Goal: Use online tool/utility: Use online tool/utility

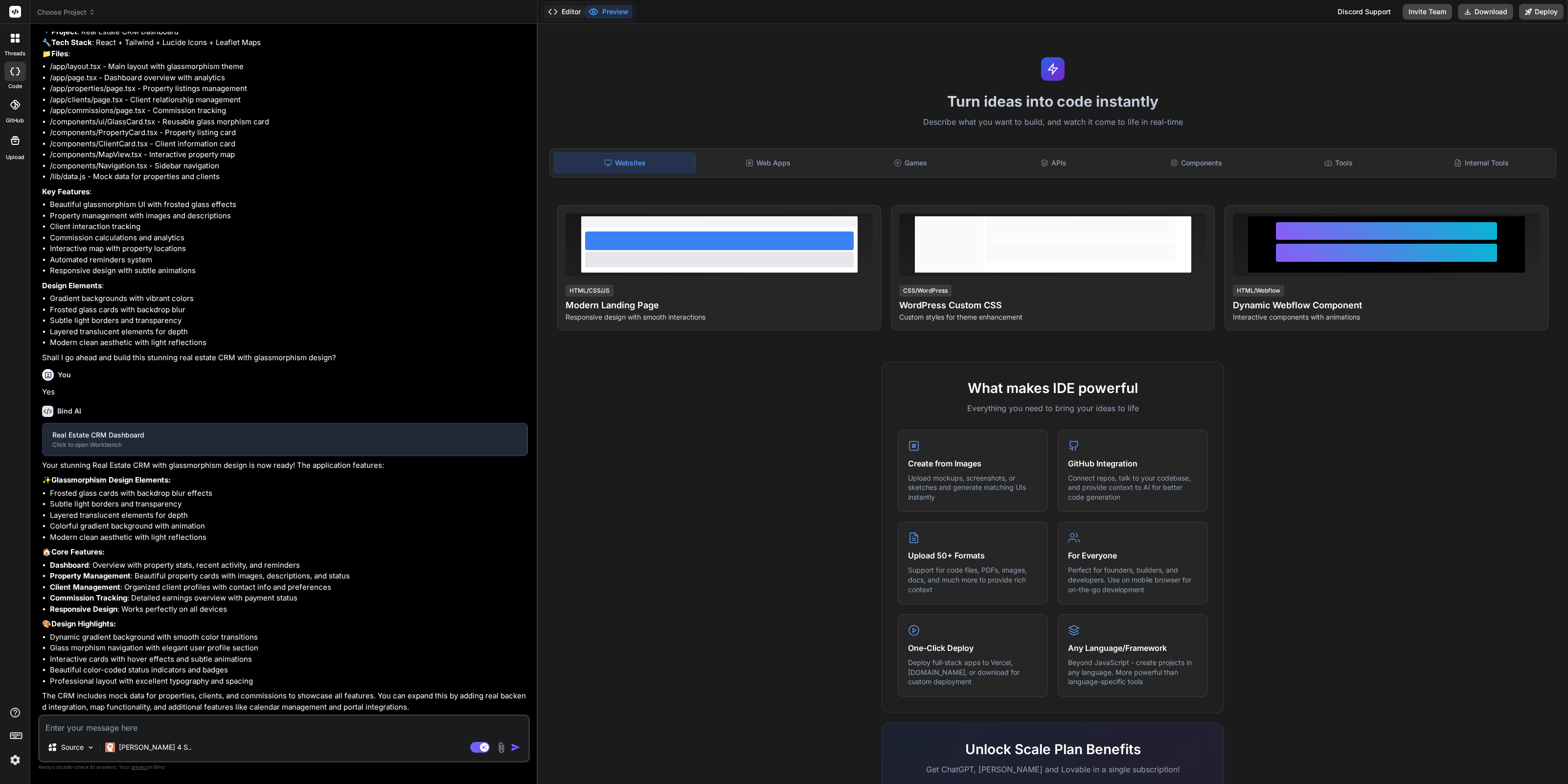
scroll to position [151, 0]
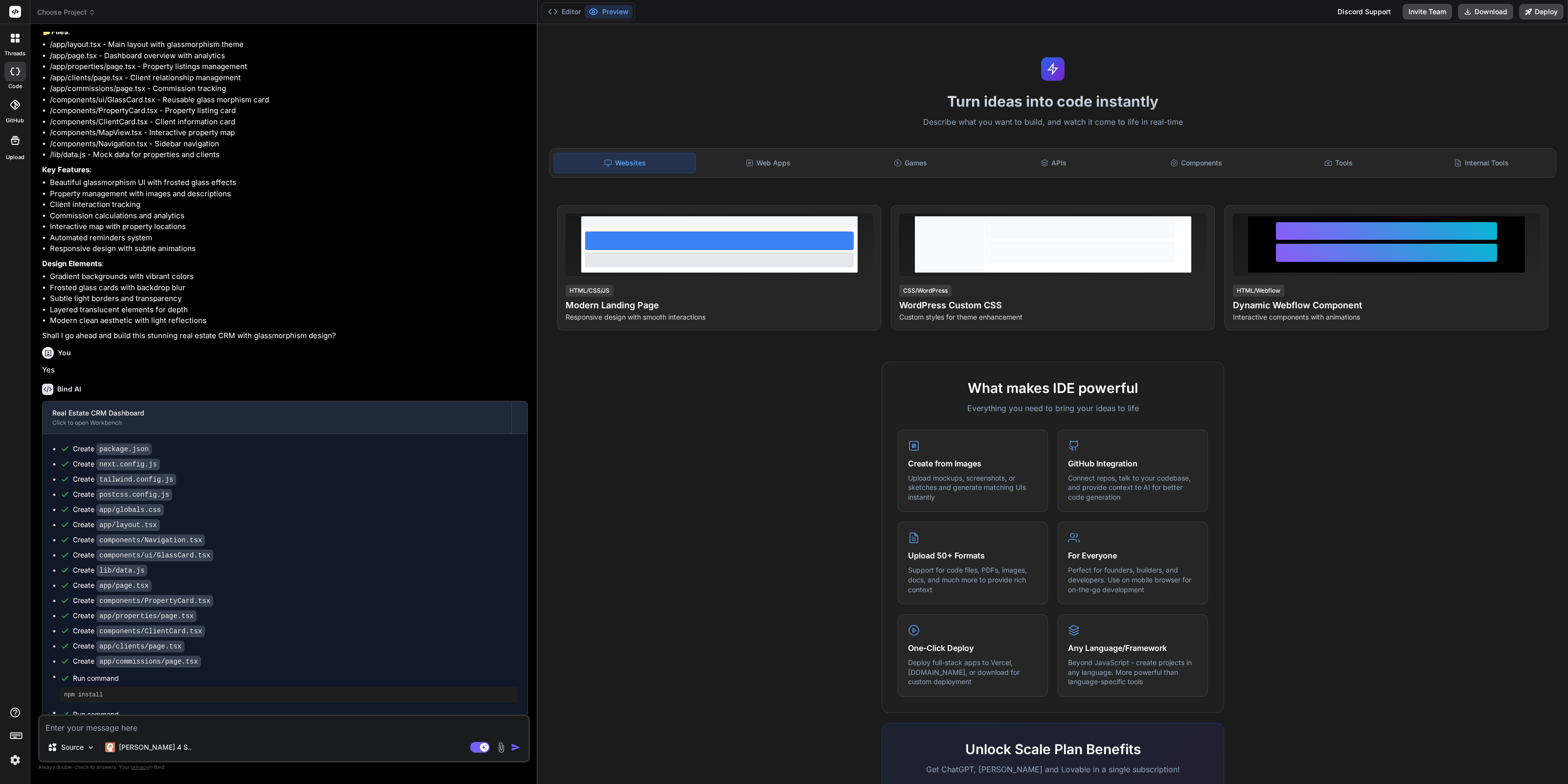
click at [50, 14] on span "Choose Project" at bounding box center [66, 12] width 58 height 10
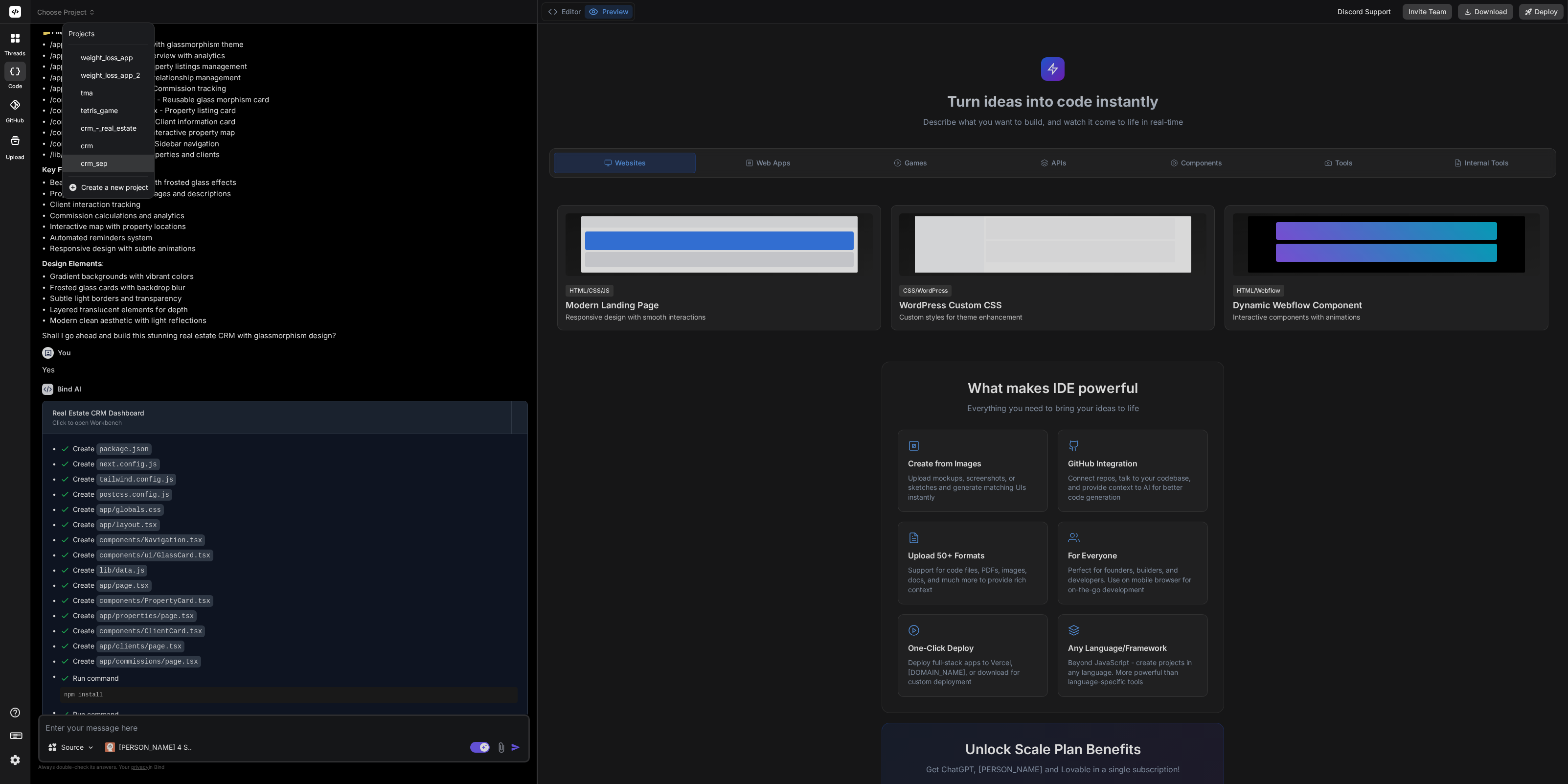
click at [99, 164] on span "crm_sep" at bounding box center [94, 164] width 27 height 10
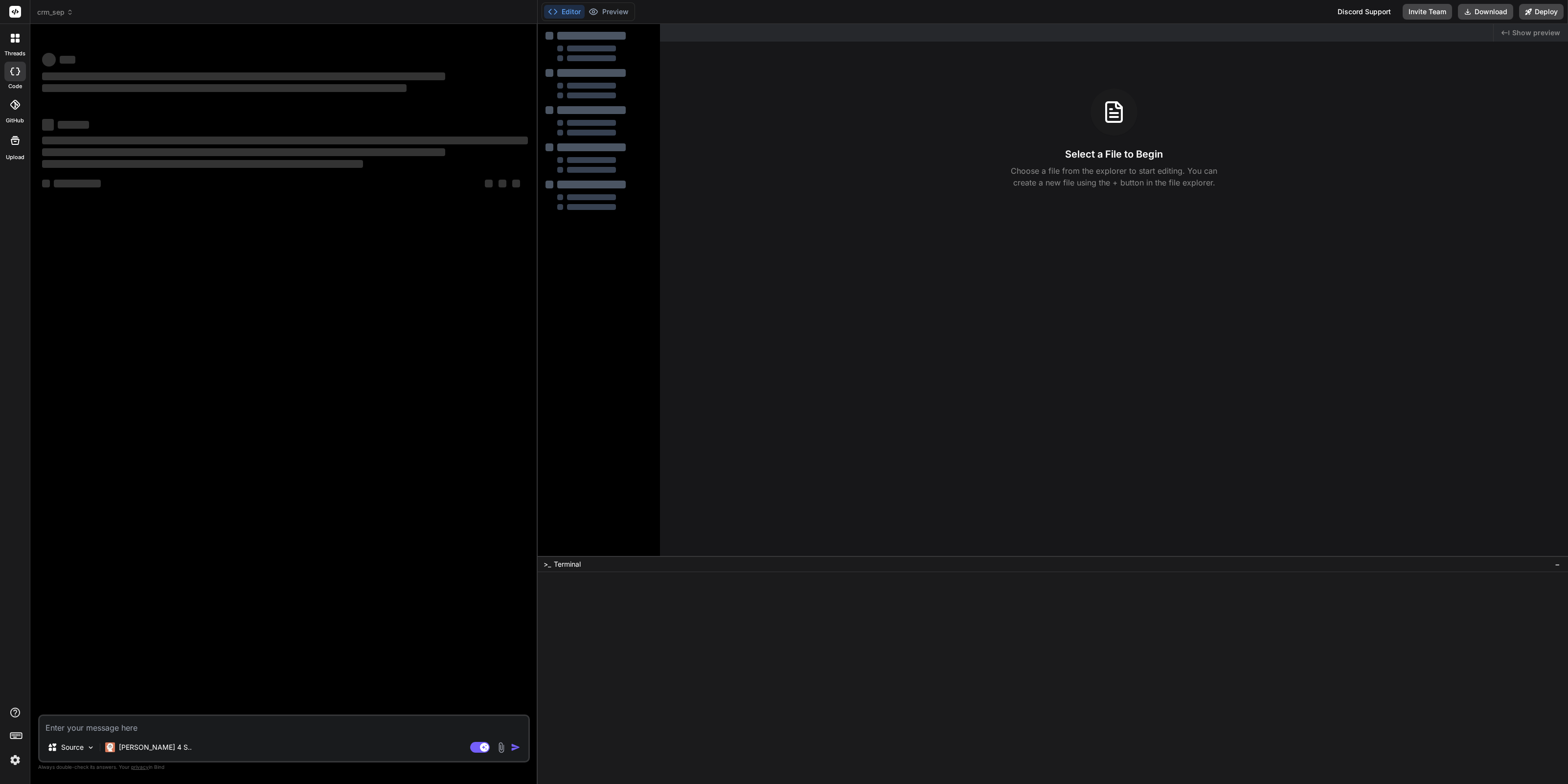
type textarea "x"
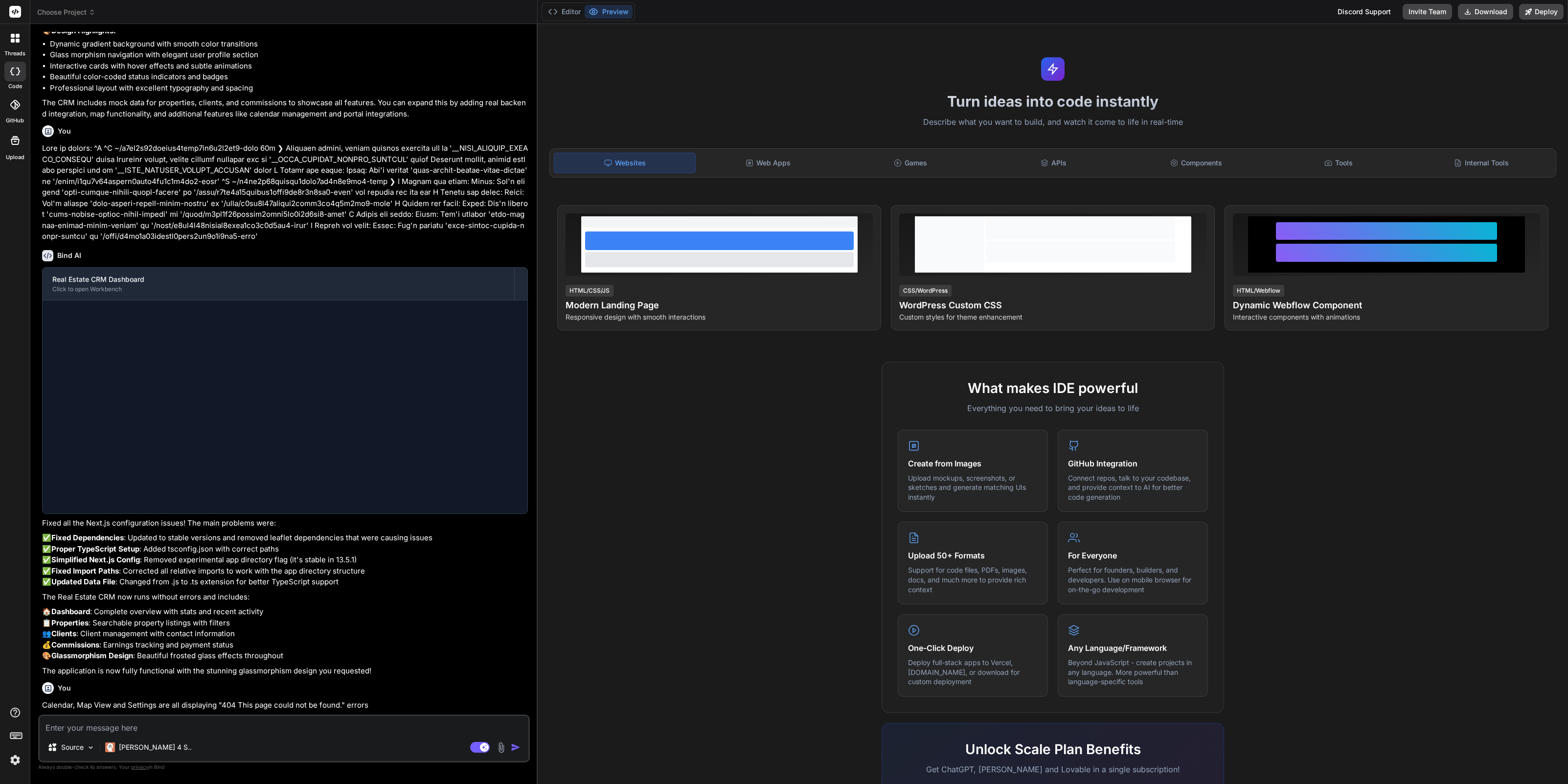
scroll to position [960, 0]
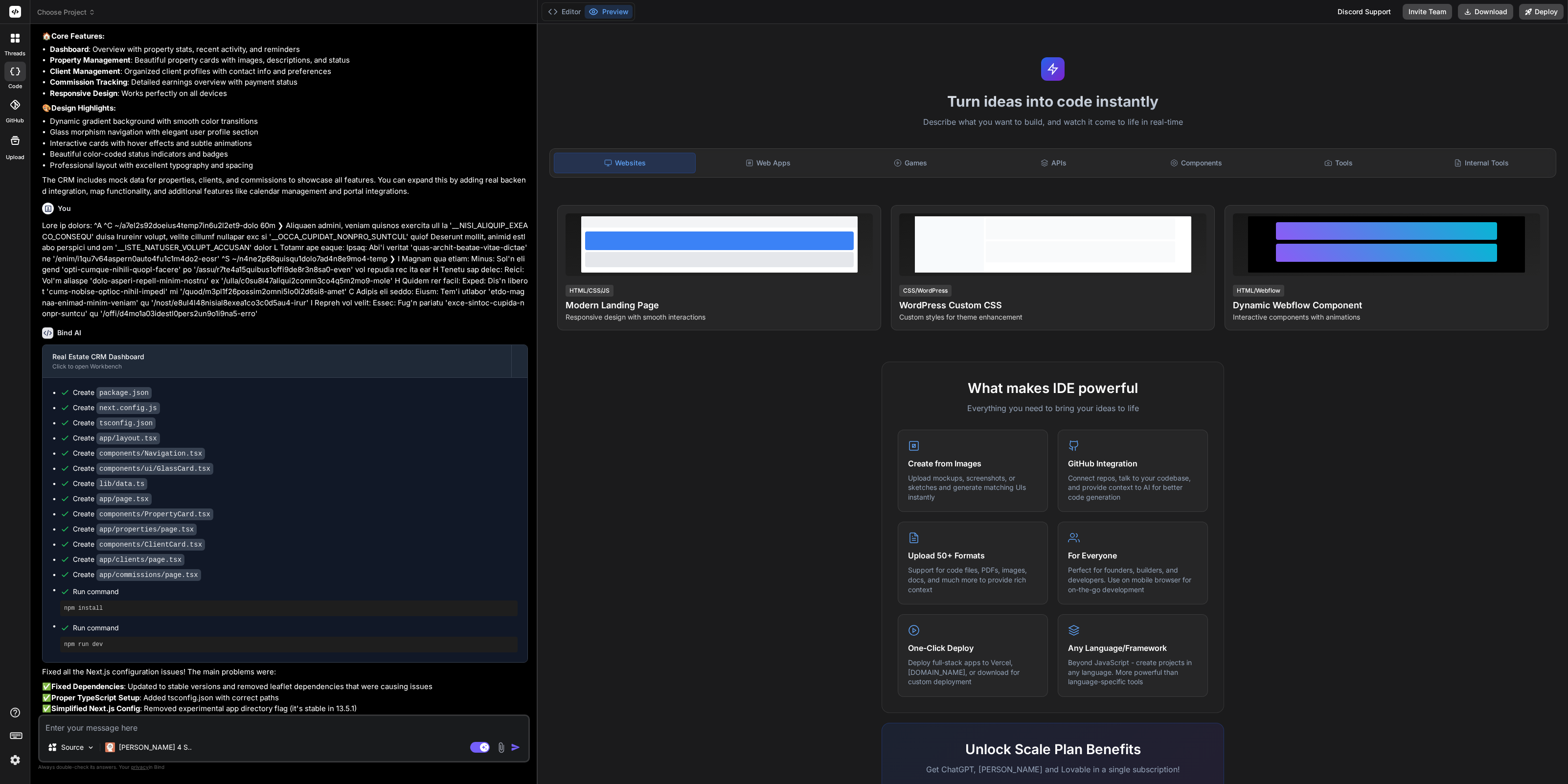
click at [84, 16] on span "Choose Project" at bounding box center [66, 12] width 58 height 10
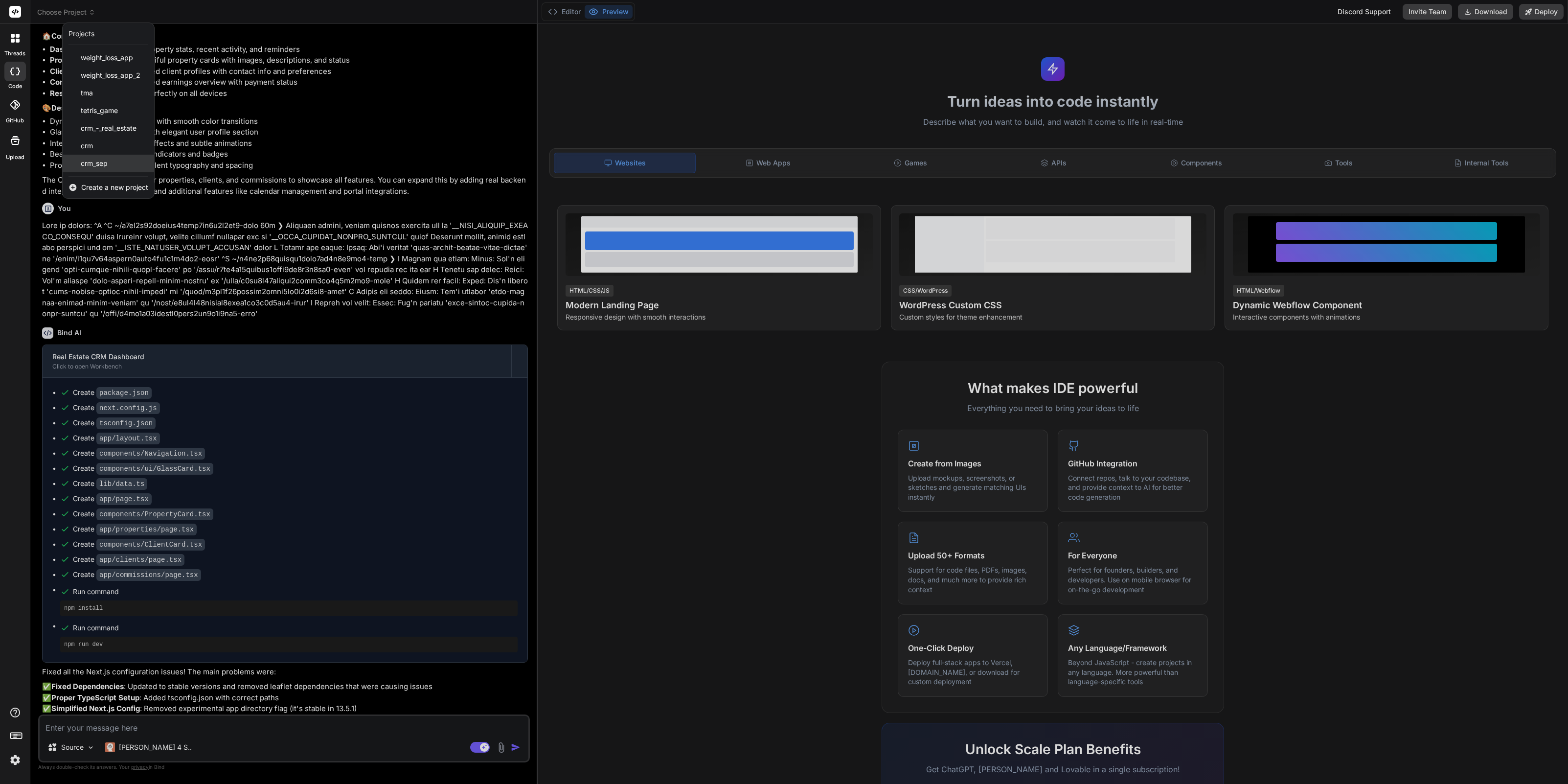
click at [118, 165] on div "crm_sep" at bounding box center [108, 164] width 92 height 18
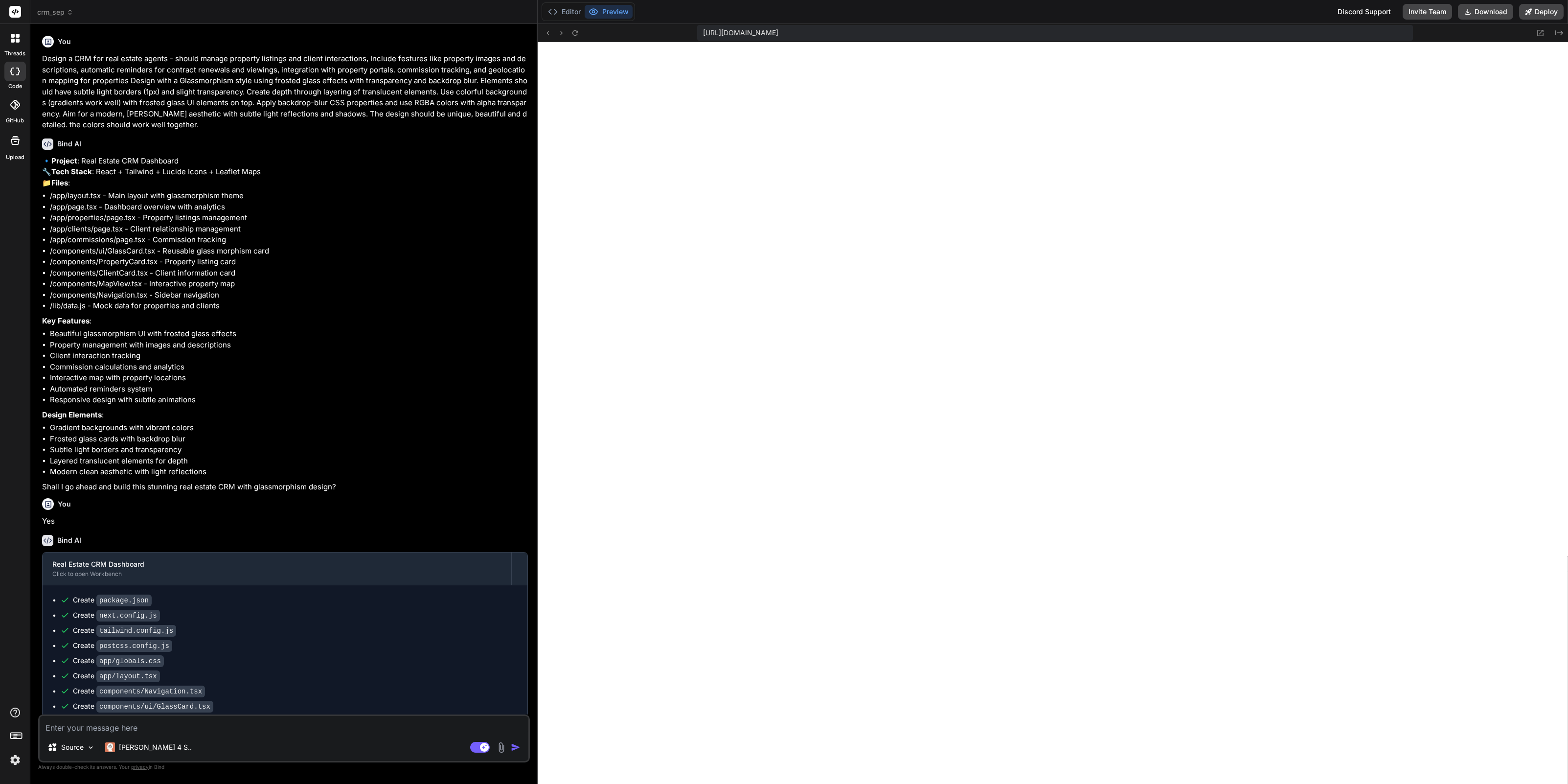
scroll to position [242, 0]
click at [64, 14] on span "crm_sep" at bounding box center [55, 12] width 37 height 10
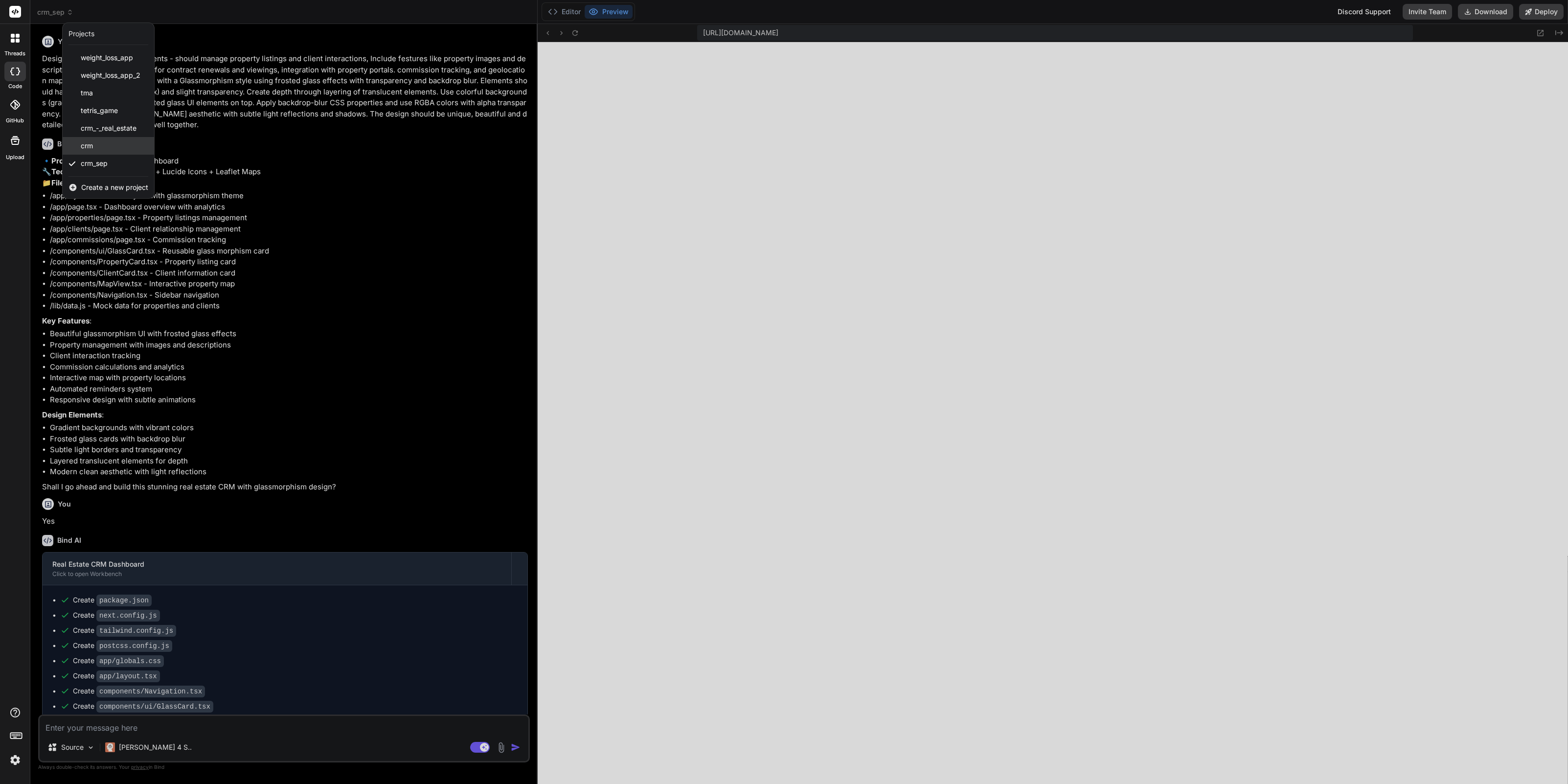
click at [97, 146] on div "crm" at bounding box center [108, 146] width 92 height 18
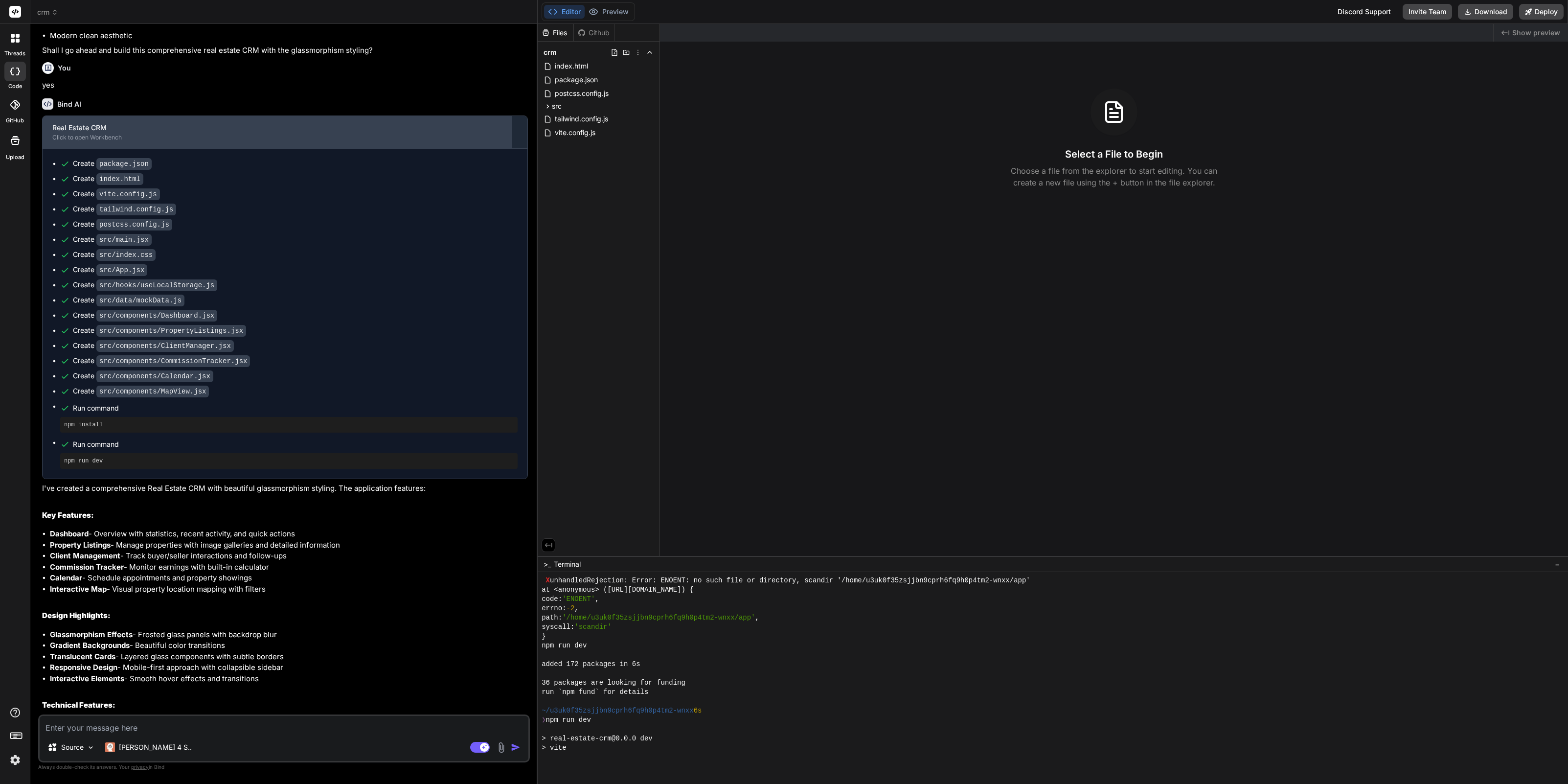
scroll to position [2548, 0]
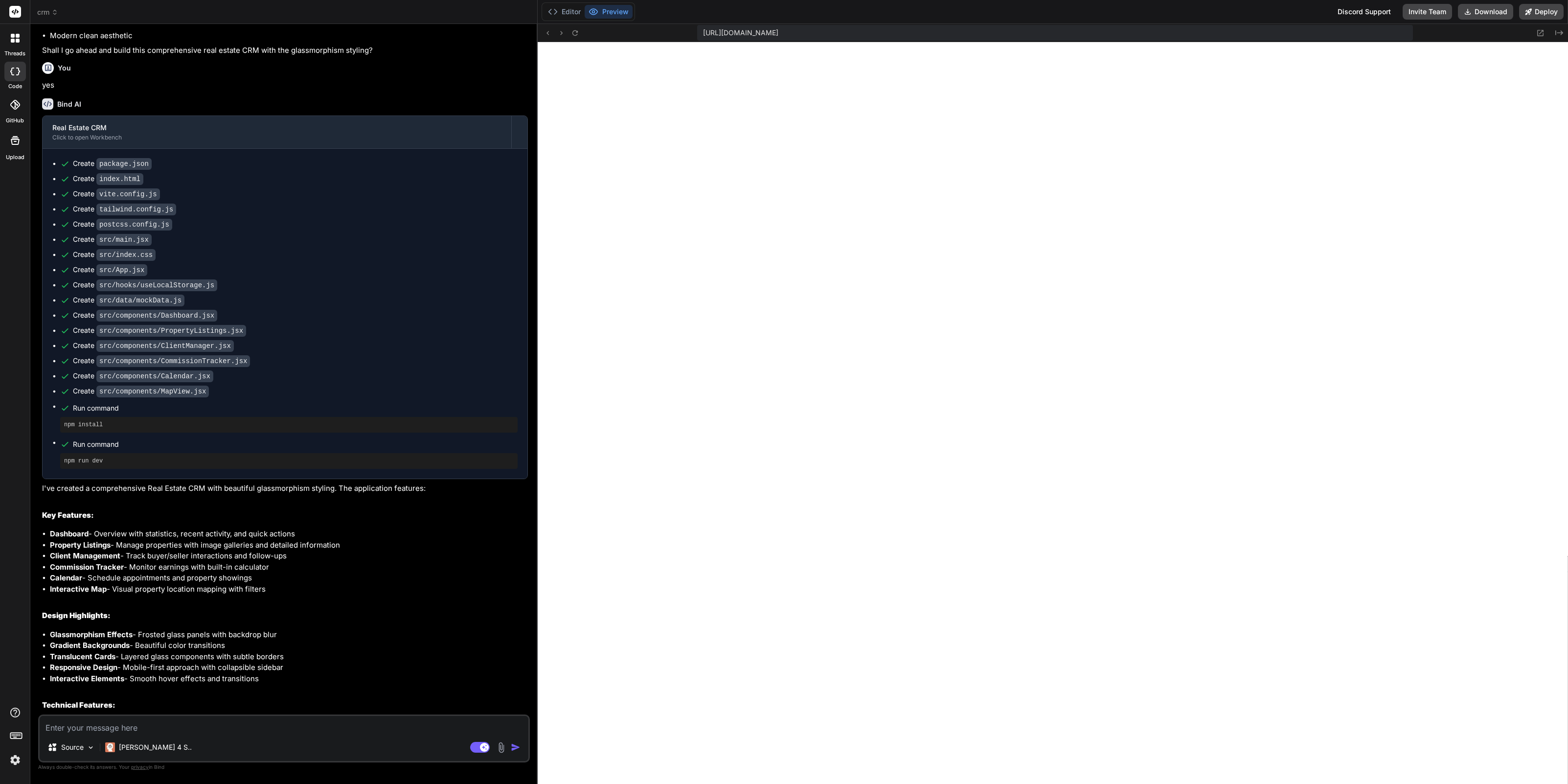
click at [53, 13] on icon at bounding box center [54, 12] width 7 height 7
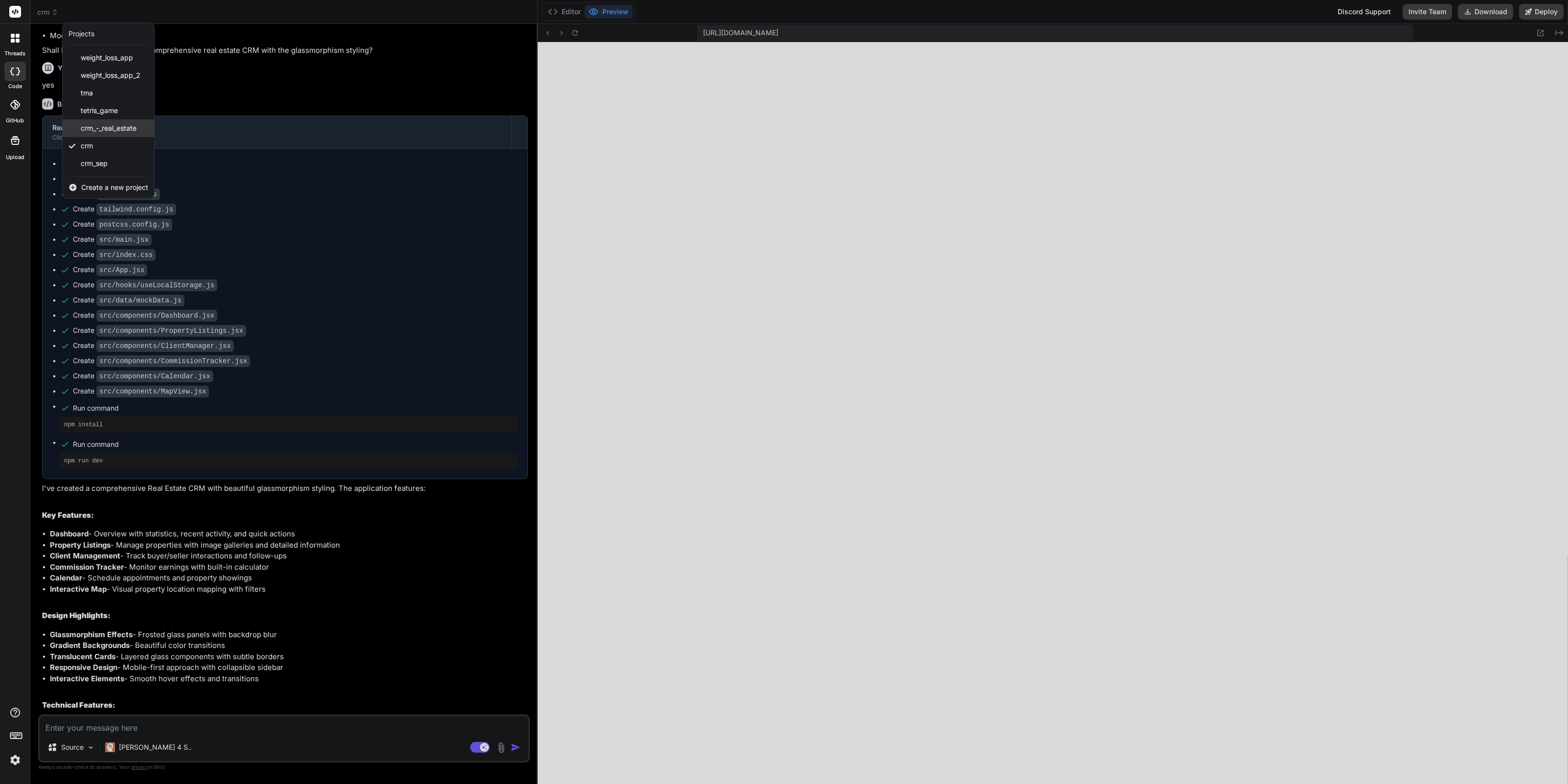
click at [95, 124] on span "crm_-_real_estate" at bounding box center [109, 128] width 56 height 10
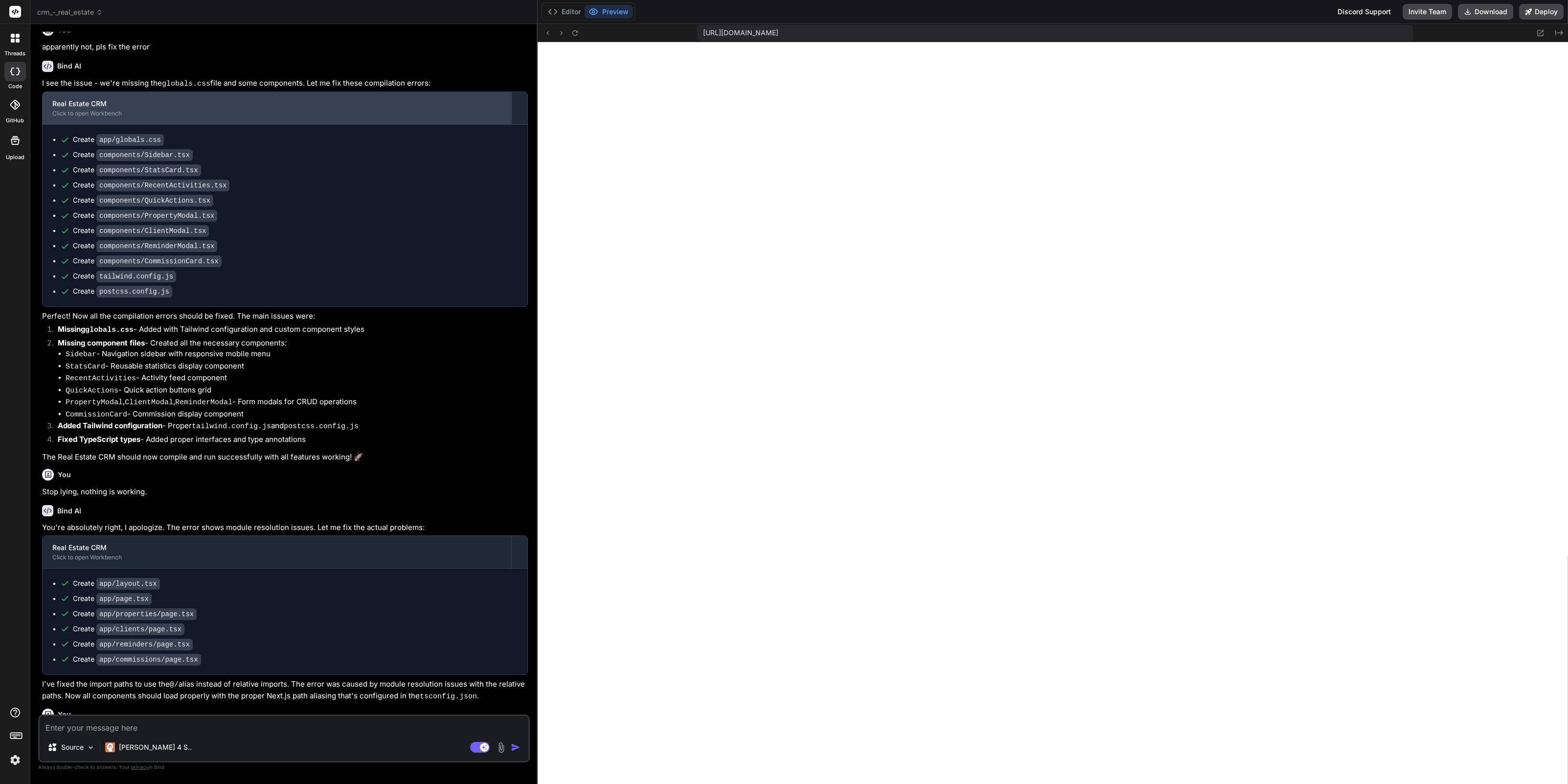
scroll to position [2864, 0]
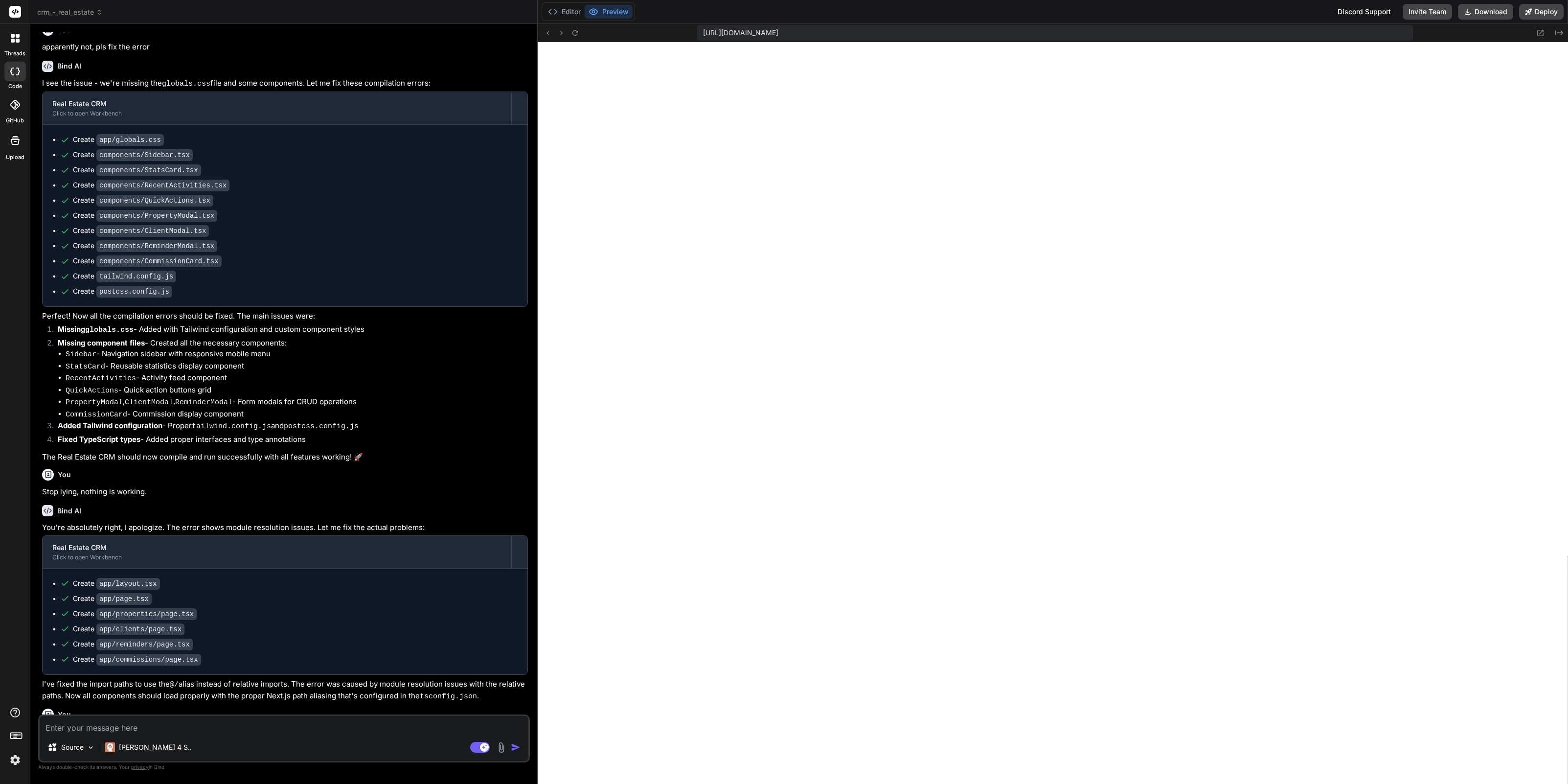
click at [84, 13] on span "crm_-_real_estate" at bounding box center [70, 12] width 65 height 10
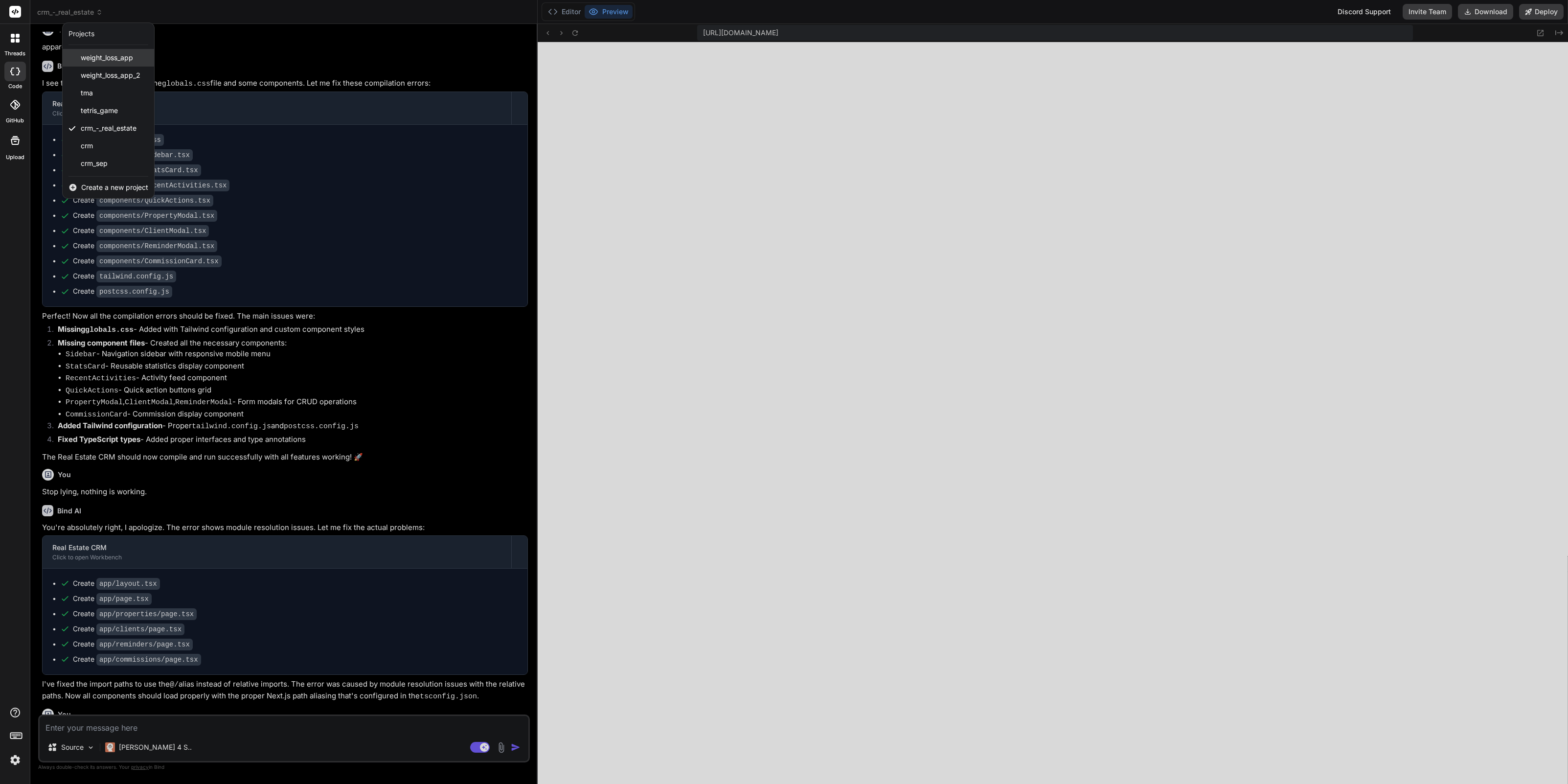
click at [108, 59] on span "weight_loss_app" at bounding box center [107, 58] width 52 height 10
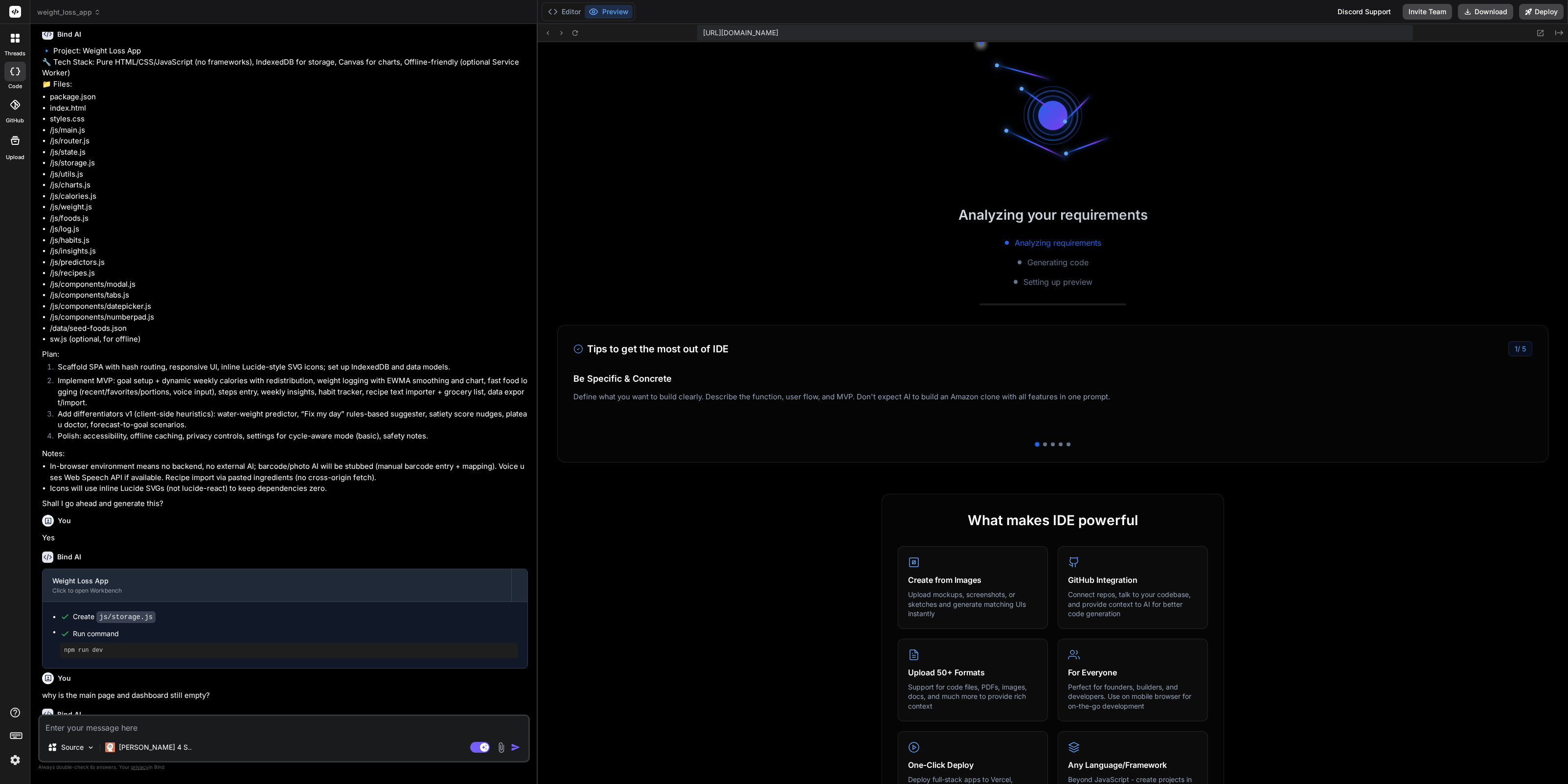
scroll to position [6630, 0]
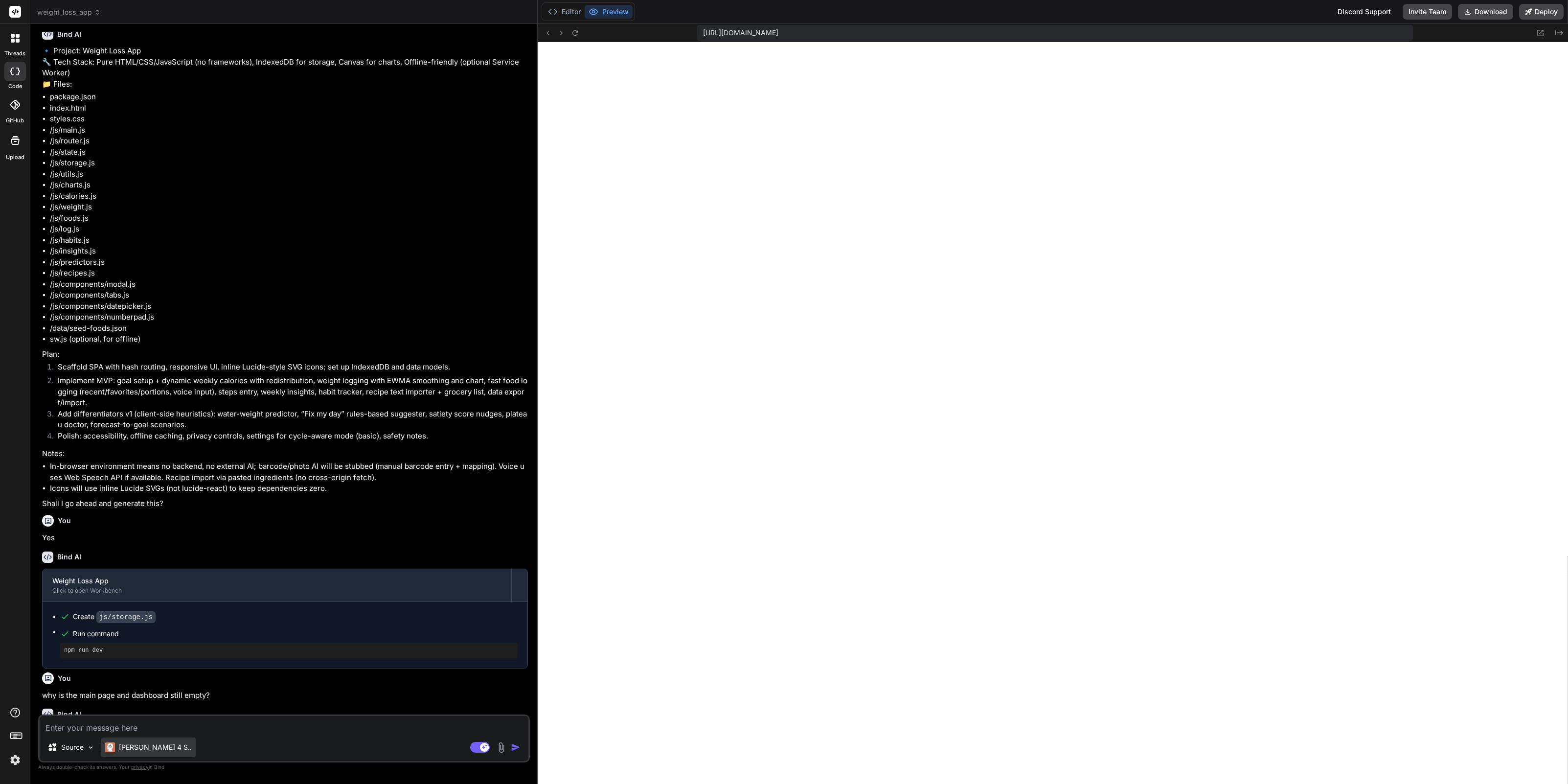
click at [128, 753] on div "[PERSON_NAME] 4 S.." at bounding box center [149, 747] width 95 height 20
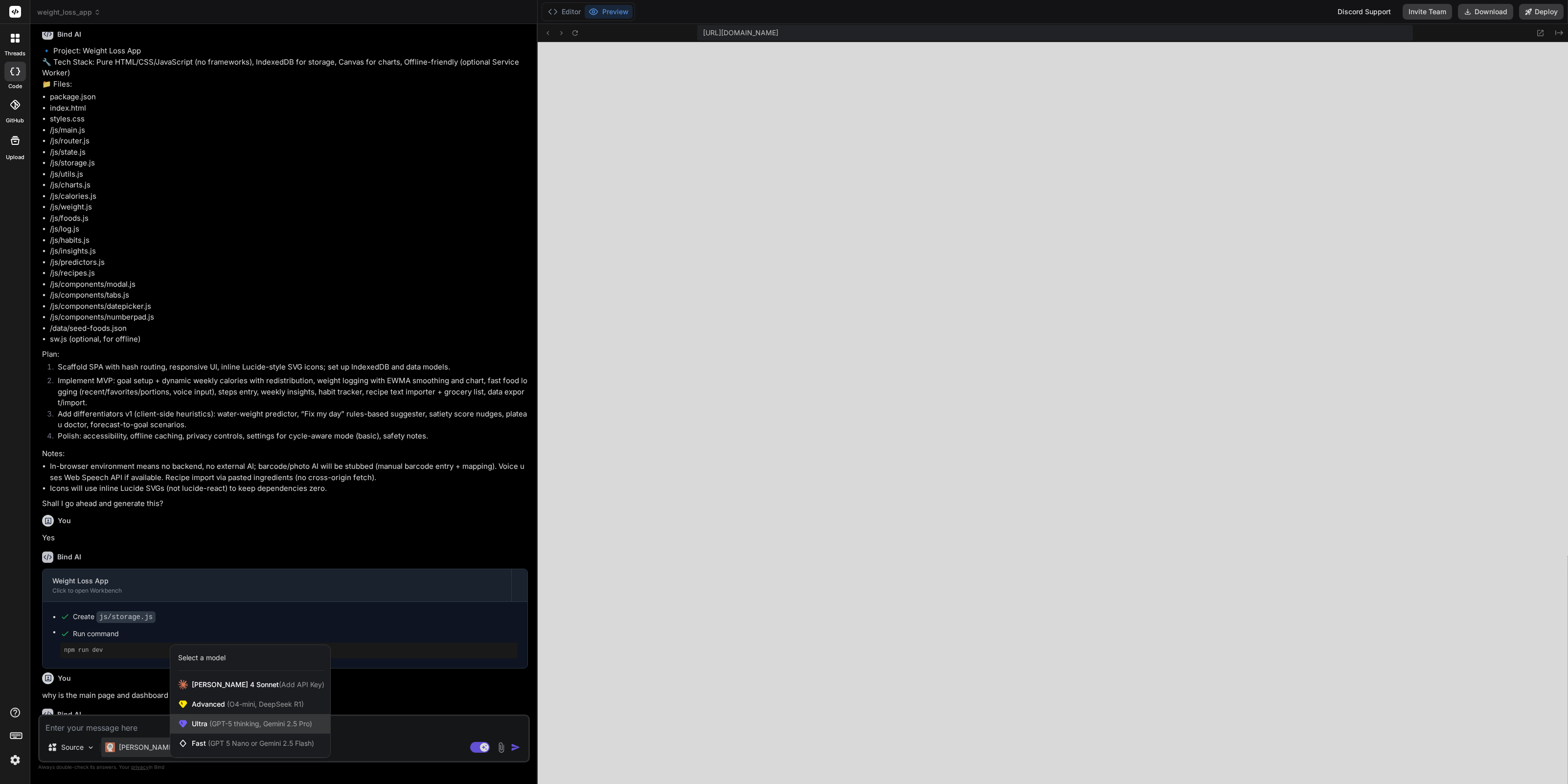
click at [205, 719] on span "Ultra (GPT-5 thinking, Gemini 2.5 Pro)" at bounding box center [252, 724] width 120 height 10
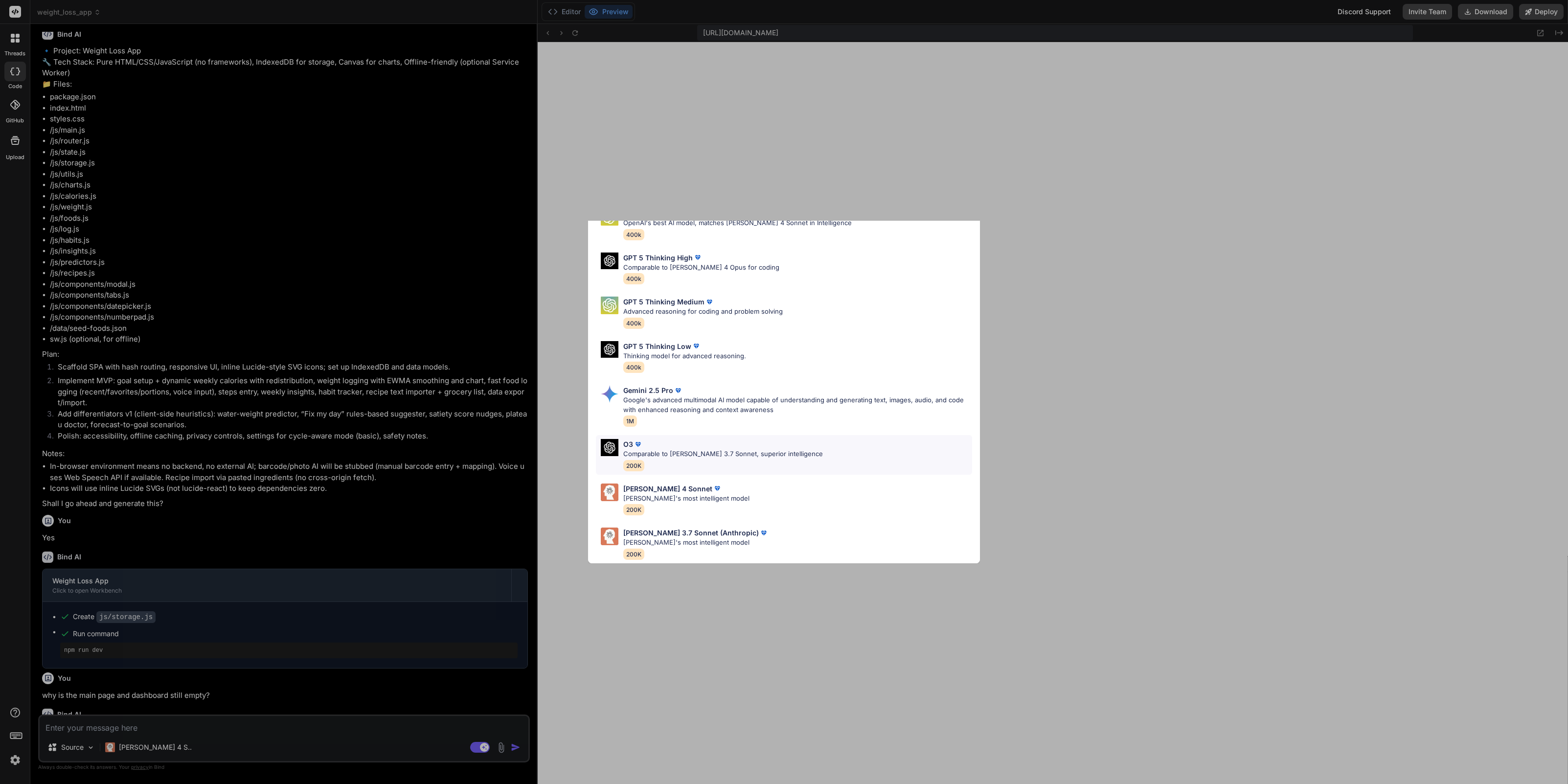
scroll to position [60, 0]
click at [661, 484] on p "Claude 4 Sonnet" at bounding box center [667, 489] width 89 height 10
type textarea "x"
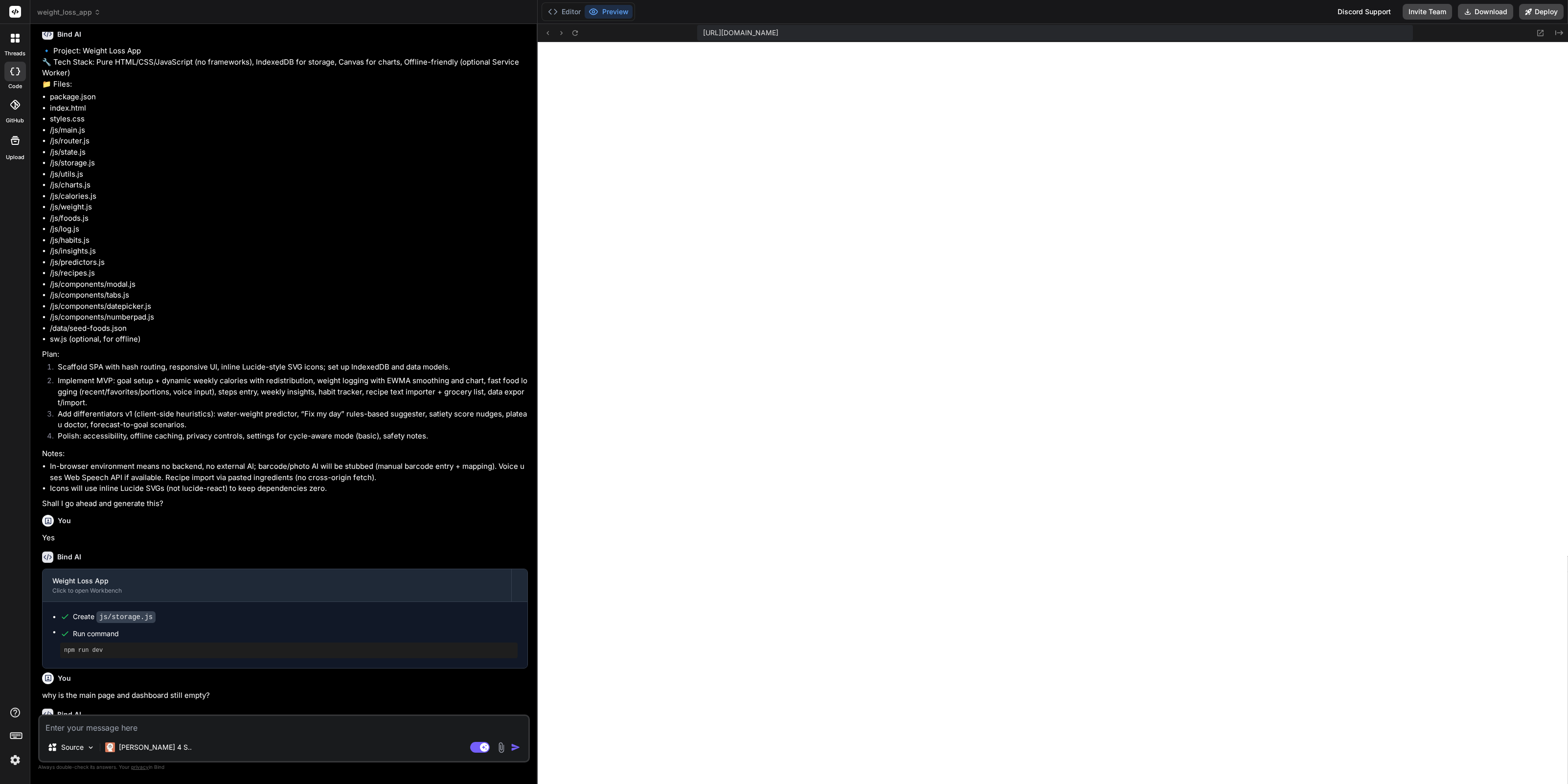
click at [88, 13] on span "weight_loss_app" at bounding box center [69, 12] width 63 height 10
